Goal: Task Accomplishment & Management: Complete application form

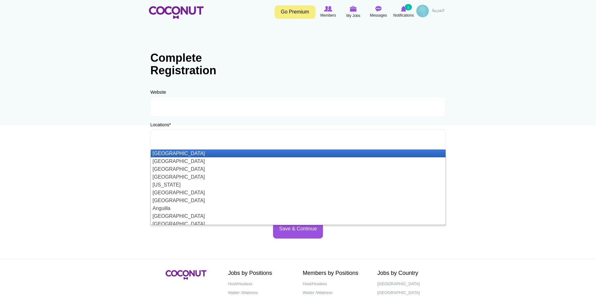
click at [170, 140] on input "text" at bounding box center [182, 140] width 57 height 6
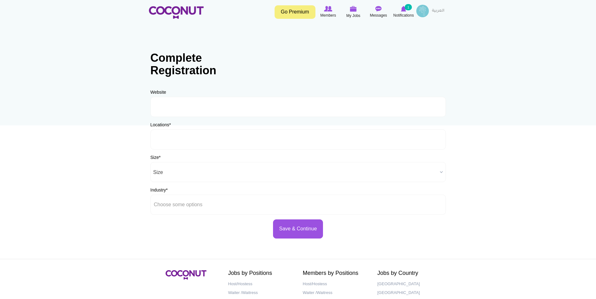
type input "Choose some options"
click at [201, 105] on input "URL" at bounding box center [297, 107] width 295 height 20
paste input "https://www.ritzcarlton.com/en/hotels/dxbif-the-ritz-carlton-dubai-internationa…"
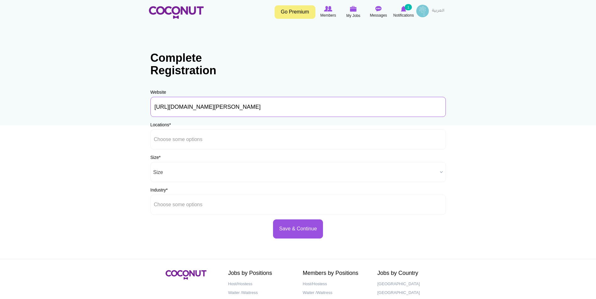
type input "https://www.ritzcarlton.com/en/hotels/dxbif-the-ritz-carlton-dubai-internationa…"
click at [112, 113] on body "Toggle navigation Go Premium Members My Jobs Post a Job Messages Notifications …" at bounding box center [298, 180] width 596 height 361
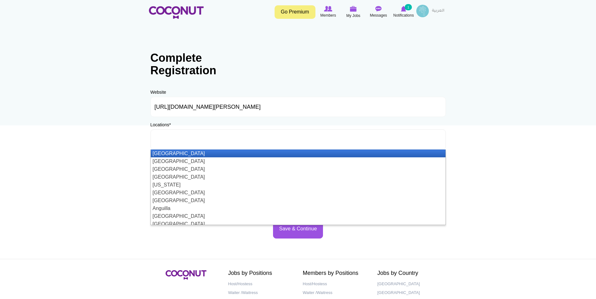
click at [167, 139] on input "text" at bounding box center [182, 140] width 57 height 6
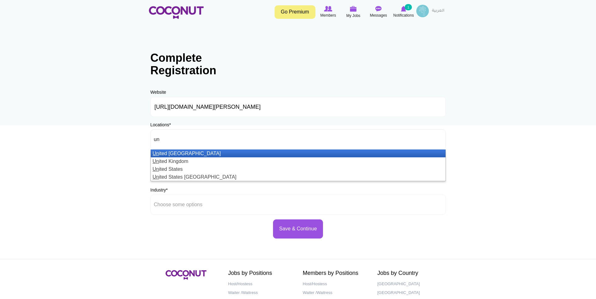
type input "un"
click at [191, 153] on li "Un ited Arab Emirates" at bounding box center [298, 154] width 294 height 8
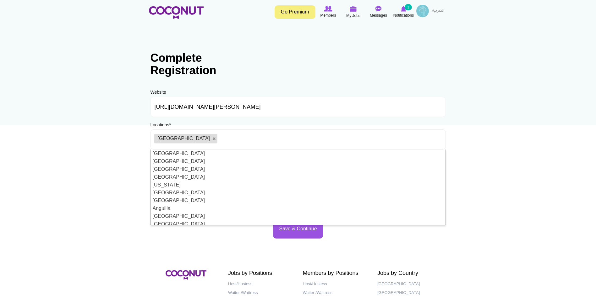
click at [89, 141] on body "Toggle navigation Go Premium Members My Jobs Post a Job Messages Notifications …" at bounding box center [298, 180] width 596 height 361
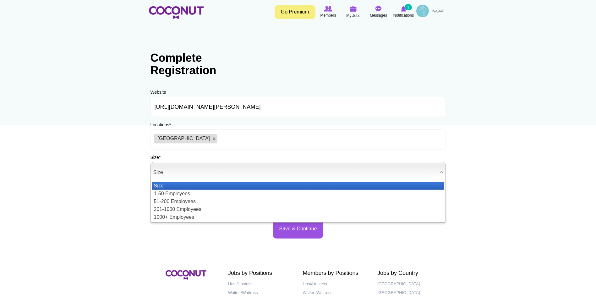
click at [166, 175] on span "Size" at bounding box center [295, 173] width 284 height 20
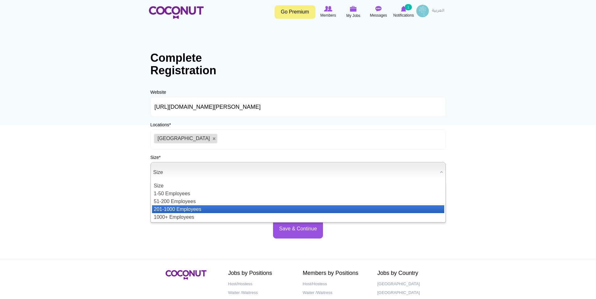
click at [171, 208] on li "201-1000 Employees" at bounding box center [298, 210] width 292 height 8
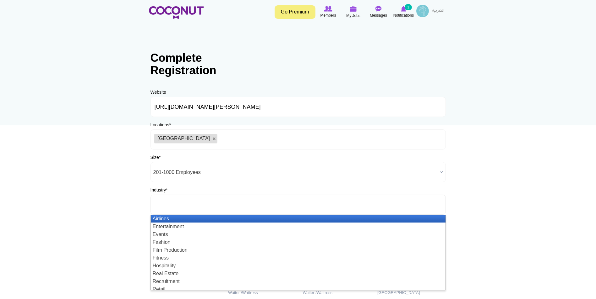
click at [166, 205] on input "text" at bounding box center [182, 205] width 57 height 6
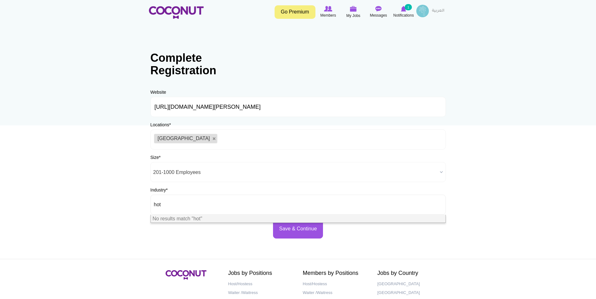
type input "ho"
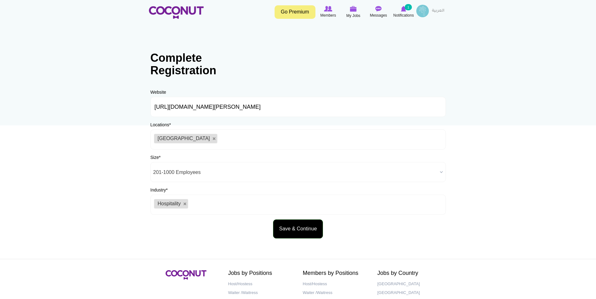
click at [300, 226] on button "Save & Continue" at bounding box center [298, 229] width 50 height 19
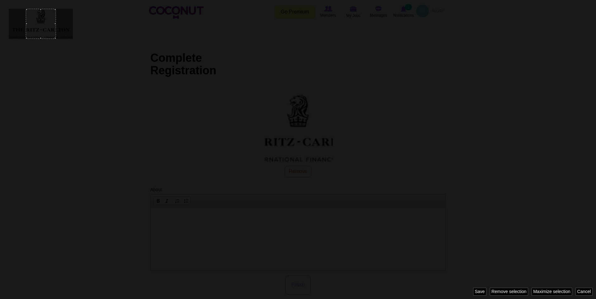
click at [486, 172] on div at bounding box center [298, 149] width 596 height 299
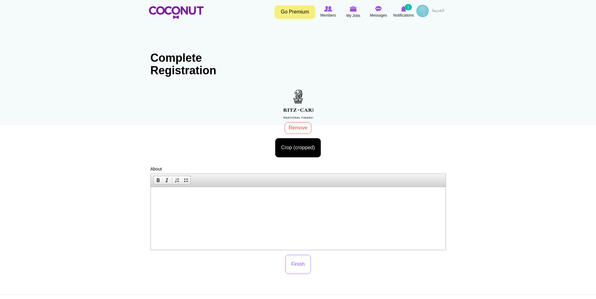
click at [252, 206] on html at bounding box center [297, 196] width 294 height 19
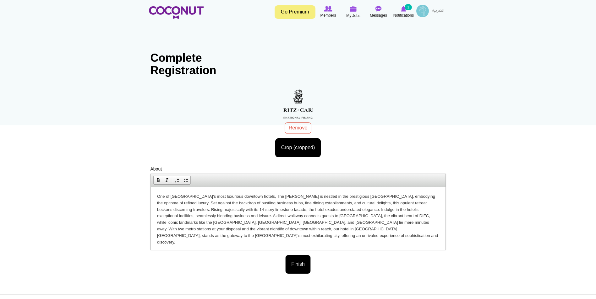
click at [303, 267] on button "Finish" at bounding box center [297, 264] width 25 height 19
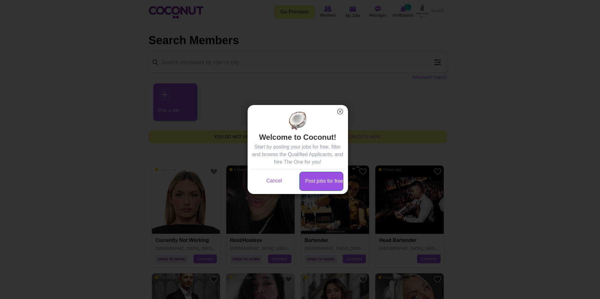
click at [316, 183] on link "Post jobs for free" at bounding box center [321, 181] width 44 height 19
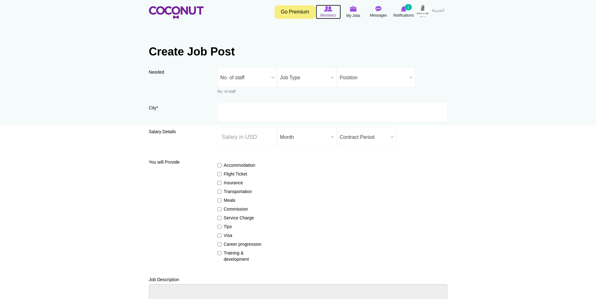
click at [330, 12] on icon at bounding box center [328, 8] width 24 height 7
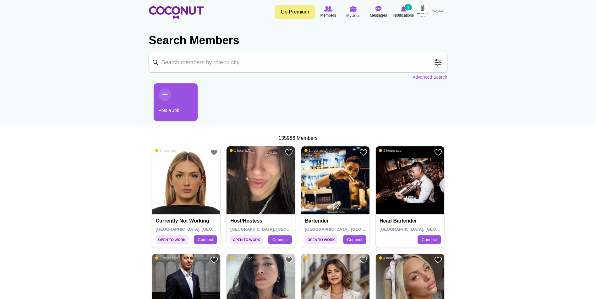
click at [182, 56] on input "Keyword" at bounding box center [298, 62] width 298 height 20
type input "hostess"
click button "Search" at bounding box center [0, 0] width 0 height 0
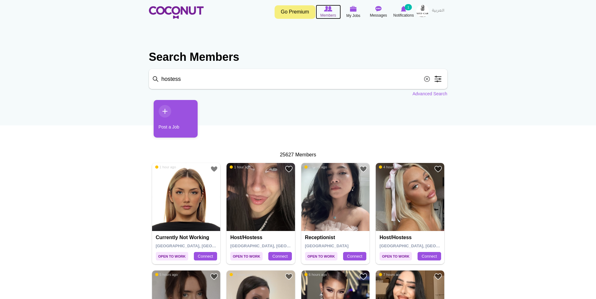
click at [328, 10] on img at bounding box center [328, 9] width 8 height 6
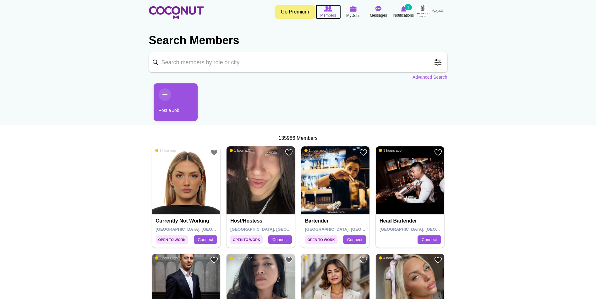
click at [325, 9] on img at bounding box center [328, 9] width 8 height 6
click at [191, 177] on img at bounding box center [186, 181] width 68 height 68
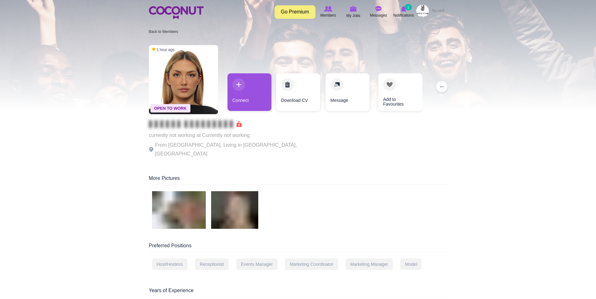
click at [302, 12] on link "Go Premium" at bounding box center [294, 11] width 41 height 13
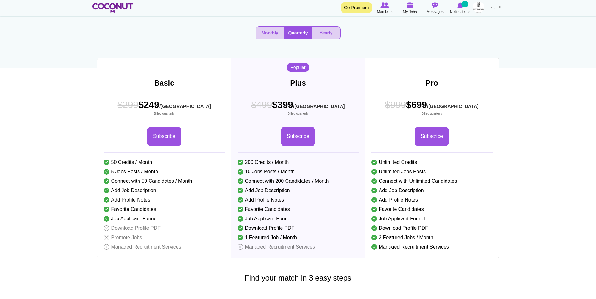
scroll to position [63, 0]
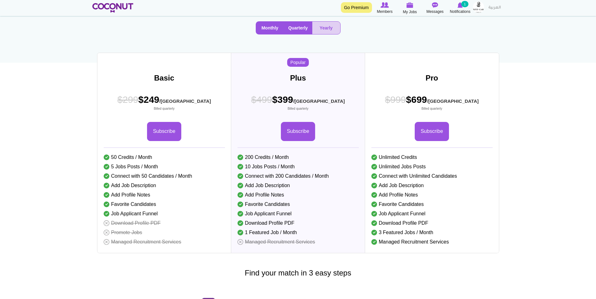
click at [269, 34] on button "Monthly" at bounding box center [270, 28] width 28 height 13
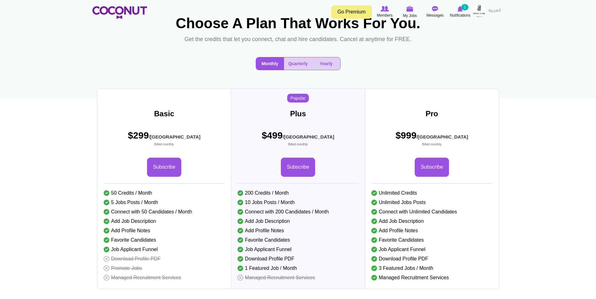
scroll to position [0, 0]
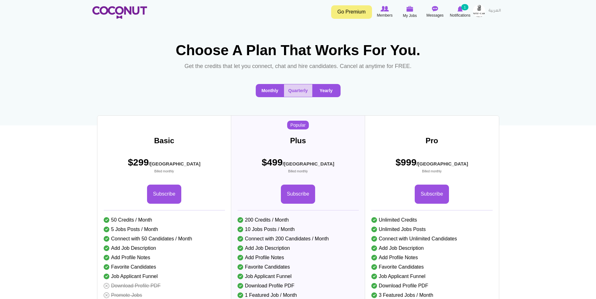
click at [330, 97] on button "Yearly" at bounding box center [326, 90] width 28 height 13
click at [268, 97] on button "Monthly" at bounding box center [270, 90] width 28 height 13
click at [314, 97] on button "Yearly" at bounding box center [326, 90] width 28 height 13
click at [266, 97] on button "Monthly" at bounding box center [270, 90] width 28 height 13
click at [386, 10] on img at bounding box center [384, 9] width 8 height 6
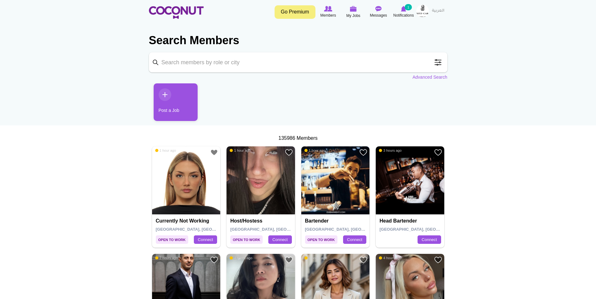
click at [249, 66] on input "Keyword" at bounding box center [298, 62] width 298 height 20
click at [158, 65] on input "hostess" at bounding box center [298, 62] width 298 height 20
type input "hostess"
click button "Search" at bounding box center [0, 0] width 0 height 0
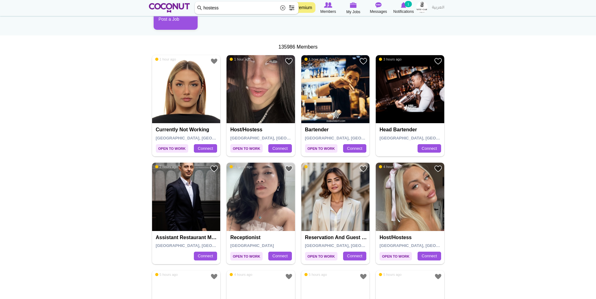
scroll to position [94, 0]
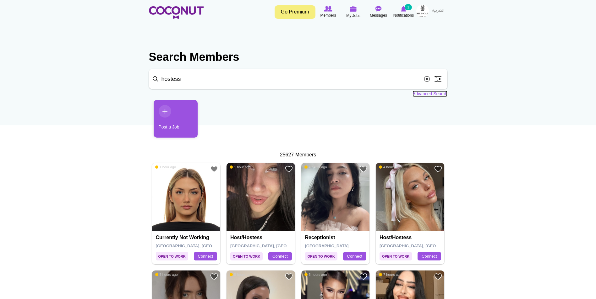
click at [437, 93] on link "Advanced Search" at bounding box center [429, 94] width 35 height 6
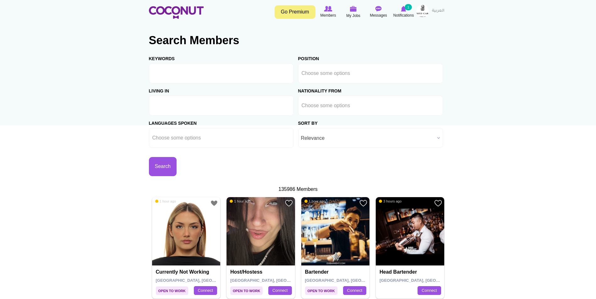
click at [233, 102] on ul at bounding box center [221, 106] width 145 height 20
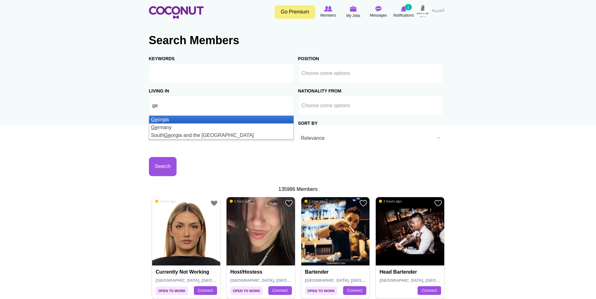
type input "ge"
click at [165, 118] on li "Ge orgia" at bounding box center [221, 120] width 144 height 8
type input "ser"
click at [155, 117] on em "Ser" at bounding box center [155, 119] width 8 height 5
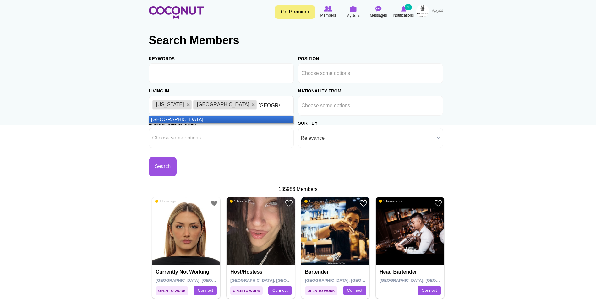
type input "russia"
click at [164, 117] on em "Russia" at bounding box center [177, 119] width 52 height 5
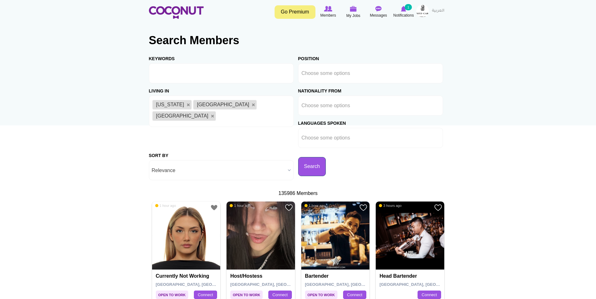
click at [298, 163] on button "Search" at bounding box center [312, 166] width 28 height 19
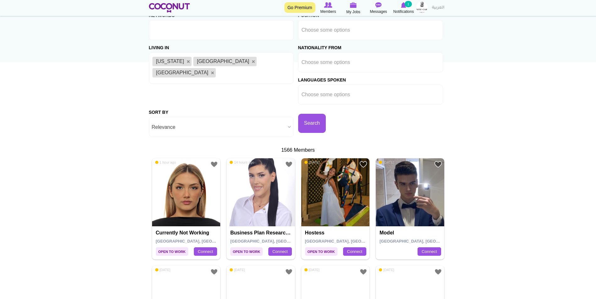
scroll to position [157, 0]
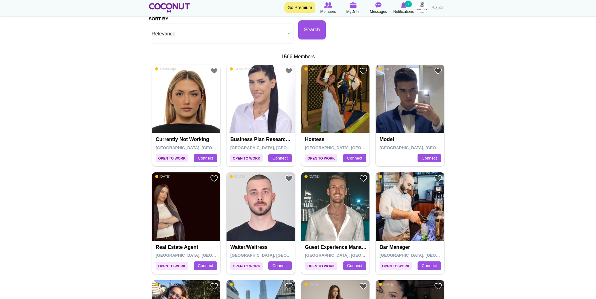
click at [330, 104] on img at bounding box center [335, 99] width 68 height 68
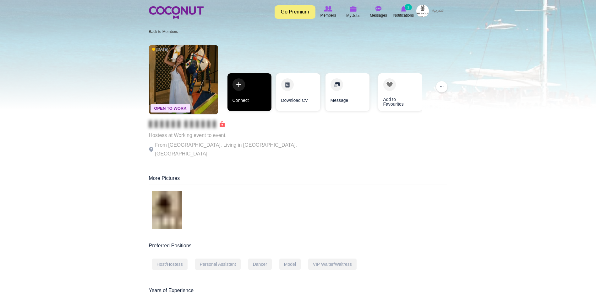
click at [240, 89] on link "Connect" at bounding box center [249, 92] width 44 height 38
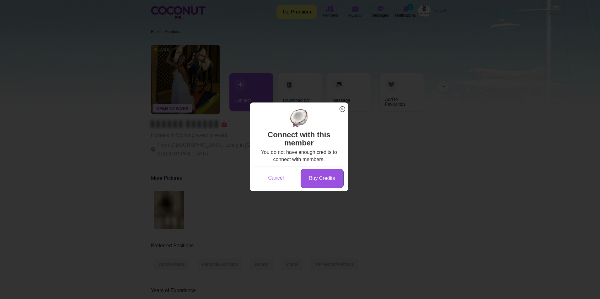
click at [328, 181] on link "Buy Credits" at bounding box center [322, 178] width 43 height 19
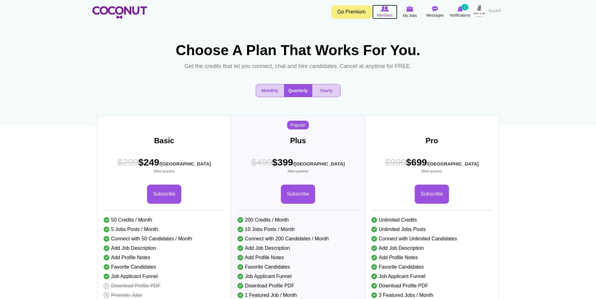
click at [389, 10] on icon at bounding box center [385, 8] width 24 height 7
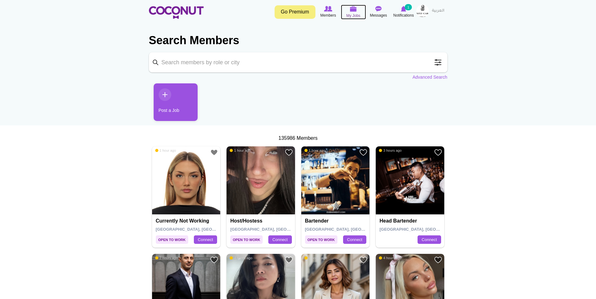
click at [356, 13] on span "My Jobs" at bounding box center [353, 16] width 14 height 6
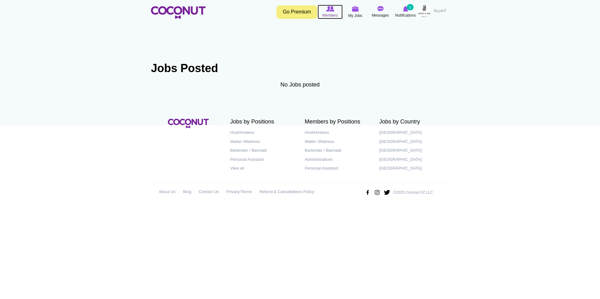
click at [333, 9] on img at bounding box center [330, 9] width 8 height 6
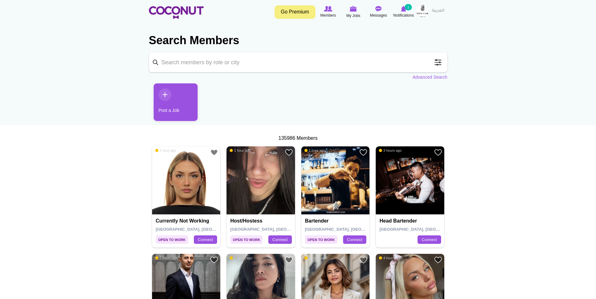
click at [167, 94] on link "Post a Job" at bounding box center [176, 103] width 44 height 38
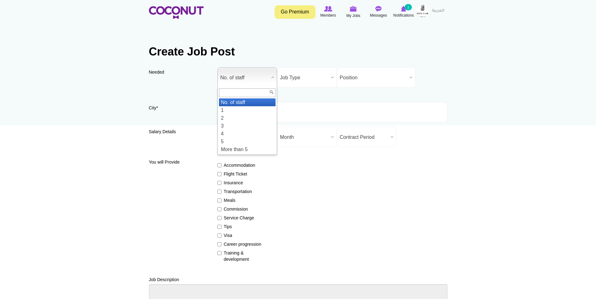
click at [243, 80] on span "No. of staff" at bounding box center [244, 78] width 48 height 20
click at [239, 125] on li "3" at bounding box center [247, 126] width 57 height 8
click at [271, 77] on b at bounding box center [272, 77] width 8 height 19
click at [231, 111] on li "1" at bounding box center [247, 110] width 57 height 8
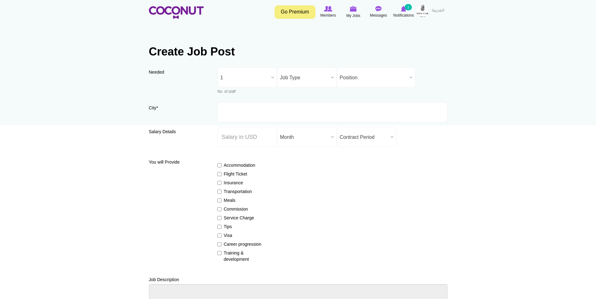
click at [293, 77] on span "Job Type" at bounding box center [304, 78] width 48 height 20
click at [294, 107] on li "Full Time" at bounding box center [306, 107] width 57 height 8
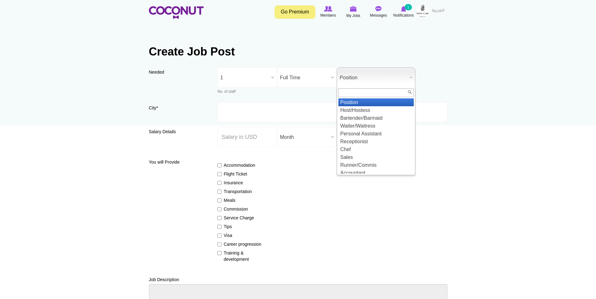
click at [347, 76] on span "Position" at bounding box center [372, 78] width 67 height 20
click at [359, 111] on li "Host/Hostess" at bounding box center [375, 110] width 75 height 8
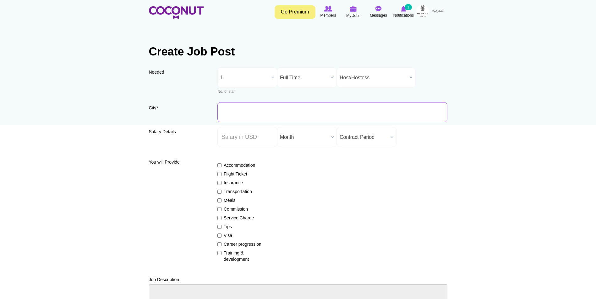
click at [257, 109] on input "City *" at bounding box center [332, 112] width 230 height 20
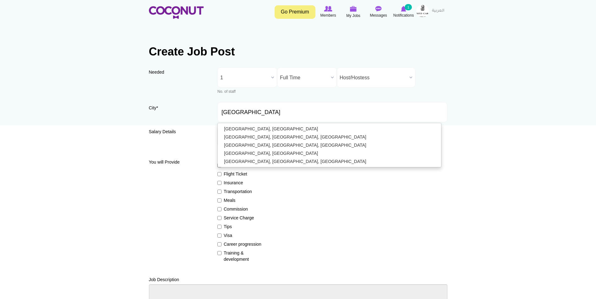
type input "Dubai, United Arab Emirates"
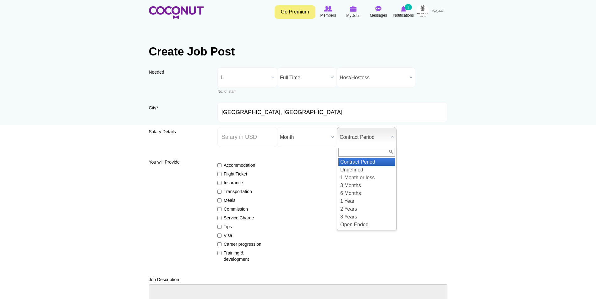
click at [376, 141] on span "Contract Period" at bounding box center [363, 137] width 48 height 20
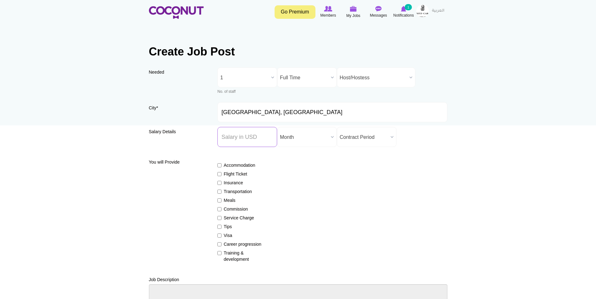
click at [250, 139] on input "Salary ($) *" at bounding box center [247, 137] width 60 height 20
click at [232, 138] on input "Salary ($) *" at bounding box center [247, 137] width 60 height 20
type input "550"
click at [382, 138] on span "Contract Period" at bounding box center [363, 137] width 48 height 20
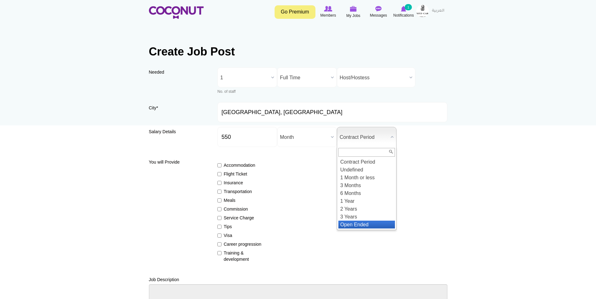
click at [362, 229] on li "Open Ended" at bounding box center [366, 225] width 57 height 8
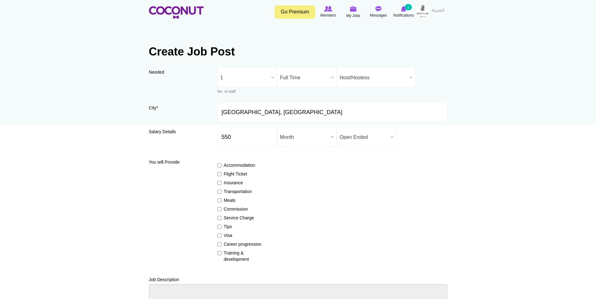
click at [229, 165] on label "Accommodation" at bounding box center [240, 165] width 46 height 6
click at [221, 165] on input "Accommodation" at bounding box center [219, 166] width 4 height 4
checkbox input "true"
click at [232, 175] on label "Flight Ticket" at bounding box center [240, 174] width 46 height 6
click at [221, 175] on input "Flight Ticket" at bounding box center [219, 174] width 4 height 4
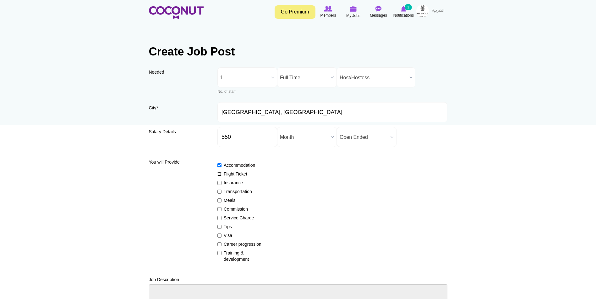
checkbox input "true"
click at [232, 183] on label "Insurance" at bounding box center [240, 183] width 46 height 6
click at [221, 183] on input "Insurance" at bounding box center [219, 183] width 4 height 4
checkbox input "true"
click at [235, 191] on label "Transportation" at bounding box center [240, 192] width 46 height 6
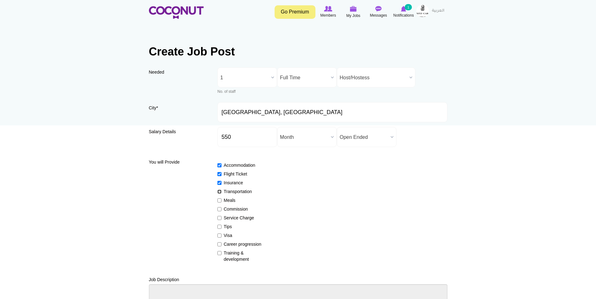
click at [221, 191] on input "Transportation" at bounding box center [219, 192] width 4 height 4
checkbox input "true"
click at [230, 201] on label "Meals" at bounding box center [240, 200] width 46 height 6
click at [221, 201] on input "Meals" at bounding box center [219, 201] width 4 height 4
checkbox input "true"
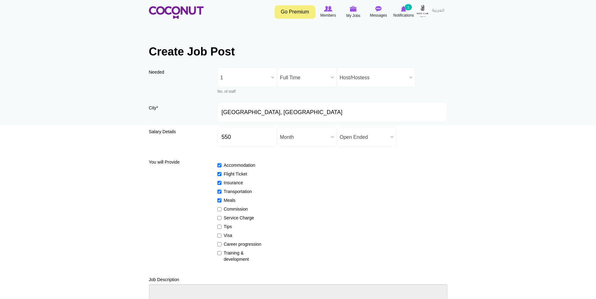
click at [234, 218] on label "Service Charge" at bounding box center [240, 218] width 46 height 6
click at [221, 218] on input "Service Charge" at bounding box center [219, 218] width 4 height 4
checkbox input "true"
click at [228, 228] on label "Tips" at bounding box center [240, 227] width 46 height 6
click at [221, 228] on input "Tips" at bounding box center [219, 227] width 4 height 4
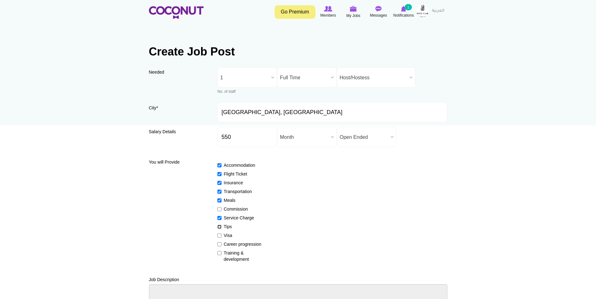
checkbox input "true"
click at [229, 233] on label "Visa" at bounding box center [240, 236] width 46 height 6
click at [221, 234] on input "Visa" at bounding box center [219, 236] width 4 height 4
checkbox input "true"
click at [233, 245] on label "Career progression" at bounding box center [240, 244] width 46 height 6
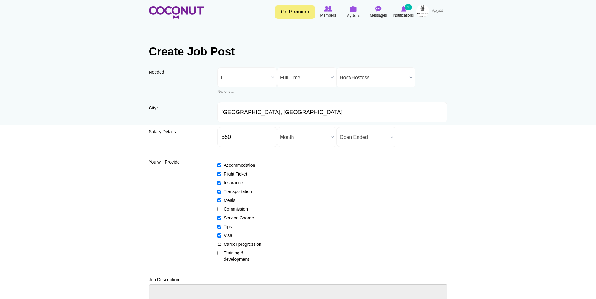
click at [221, 245] on input "Career progression" at bounding box center [219, 245] width 4 height 4
checkbox input "true"
click at [234, 252] on label "Training & development" at bounding box center [240, 256] width 46 height 13
click at [221, 252] on input "Training & development" at bounding box center [219, 253] width 4 height 4
checkbox input "true"
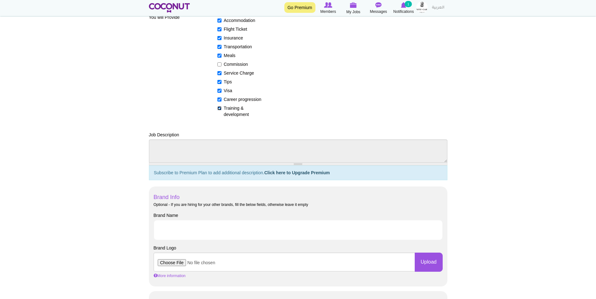
scroll to position [157, 0]
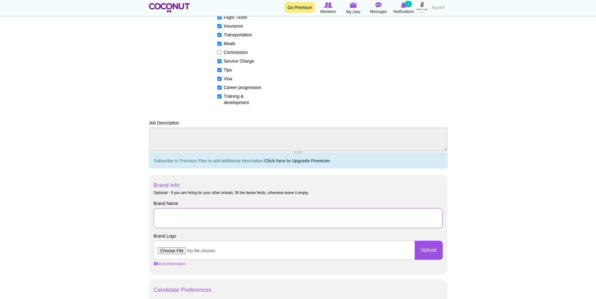
click at [169, 218] on input "Brand Name" at bounding box center [298, 218] width 289 height 20
type input "The Ritz Carlton Dubai International Financial Centre"
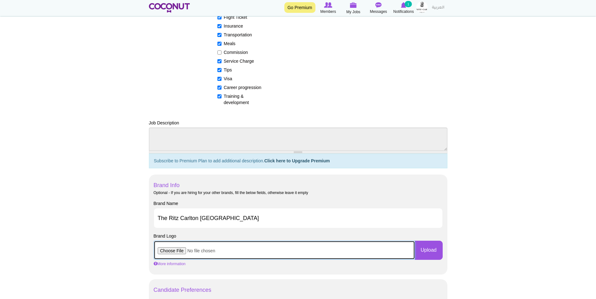
click at [171, 251] on input "file" at bounding box center [284, 250] width 261 height 19
type input "C:\fakepath\Logo.png"
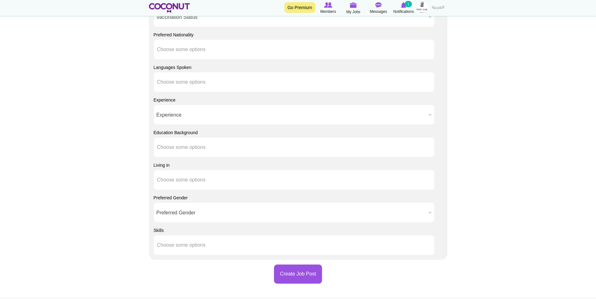
scroll to position [730, 0]
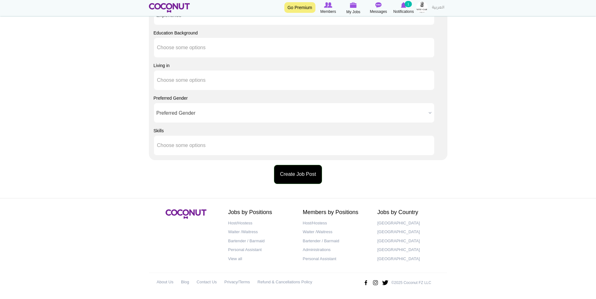
click at [296, 179] on button "Create Job Post" at bounding box center [298, 174] width 48 height 19
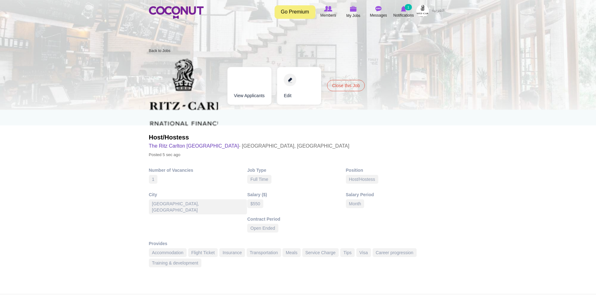
click at [253, 97] on link "View Applicants" at bounding box center [249, 86] width 44 height 38
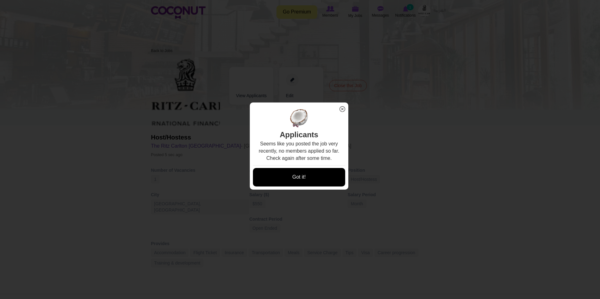
click at [297, 182] on link "Got it!" at bounding box center [299, 177] width 92 height 19
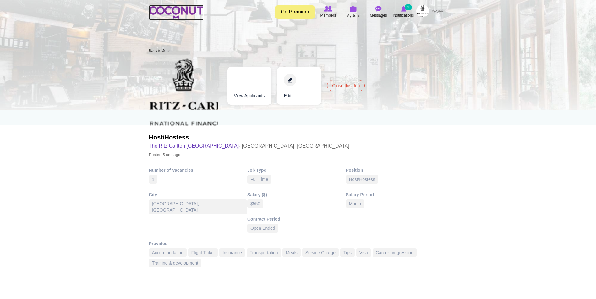
click at [193, 8] on img at bounding box center [176, 12] width 55 height 13
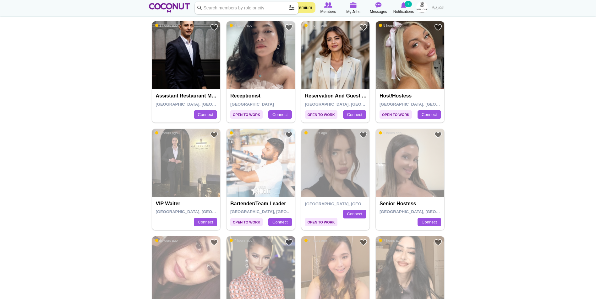
scroll to position [440, 0]
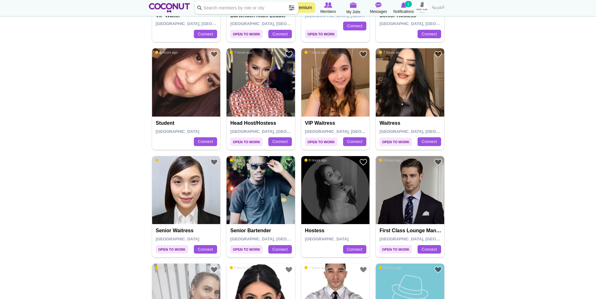
click at [328, 194] on img at bounding box center [335, 190] width 68 height 68
